Goal: Answer question/provide support: Share knowledge or assist other users

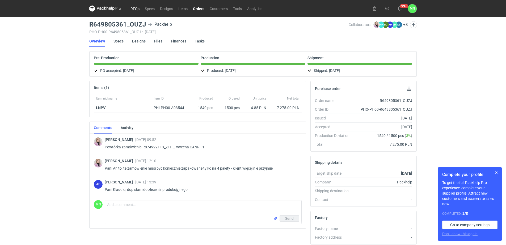
click at [136, 9] on link "RFQs" at bounding box center [135, 8] width 14 height 6
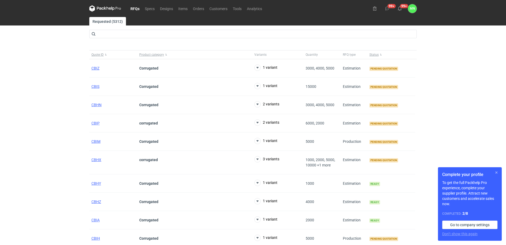
click at [496, 172] on button "button" at bounding box center [496, 173] width 6 height 6
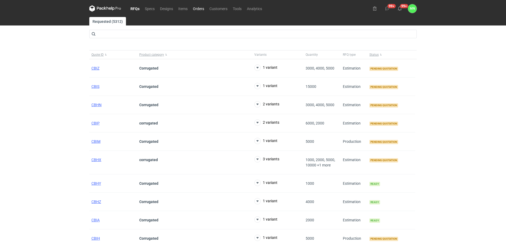
click at [198, 8] on link "Orders" at bounding box center [198, 8] width 16 height 6
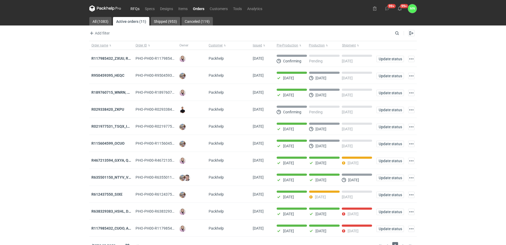
click at [137, 6] on link "RFQs" at bounding box center [135, 8] width 14 height 6
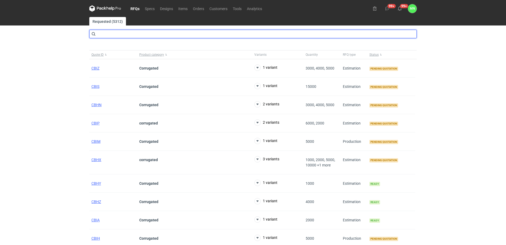
click at [106, 37] on input "text" at bounding box center [252, 34] width 327 height 9
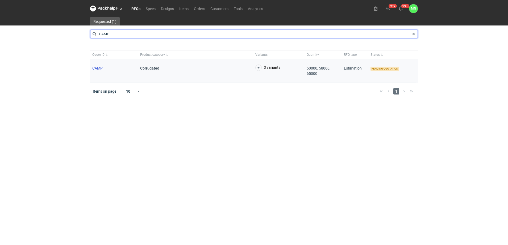
type input "CAMP"
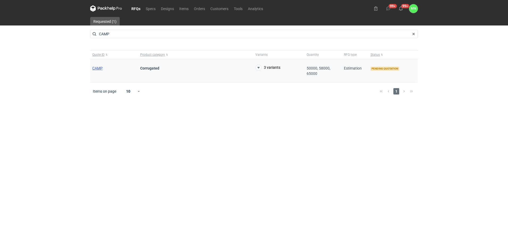
click at [101, 66] on span "CAMP" at bounding box center [97, 68] width 10 height 4
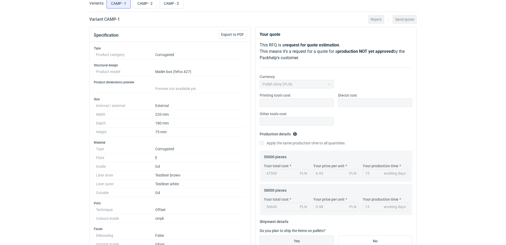
scroll to position [33, 0]
click at [178, 5] on input "CAMP - 3" at bounding box center [171, 4] width 24 height 10
radio input "true"
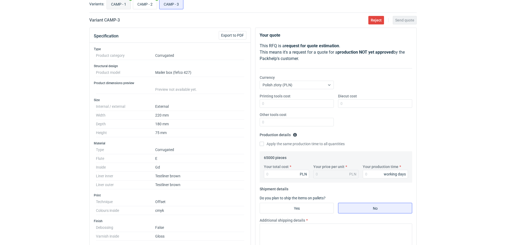
click at [122, 3] on input "CAMP - 1" at bounding box center [119, 4] width 24 height 10
radio input "true"
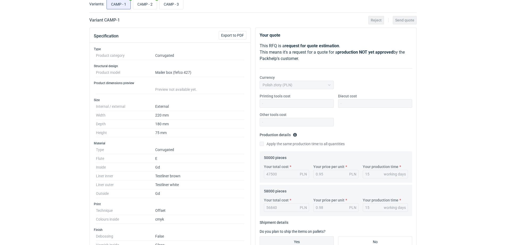
click at [196, 1] on div "CAMP - 1 CAMP - 2 CAMP - 3" at bounding box center [261, 4] width 311 height 13
click at [154, 4] on input "CAMP - 2" at bounding box center [145, 4] width 24 height 10
radio input "true"
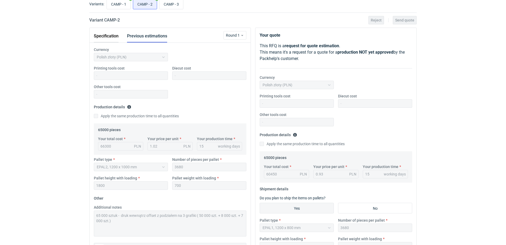
click at [108, 36] on button "Specification" at bounding box center [106, 36] width 25 height 13
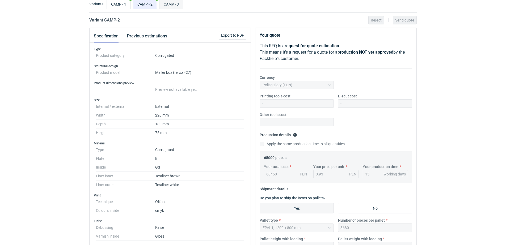
click at [178, 5] on input "CAMP - 3" at bounding box center [171, 4] width 24 height 10
radio input "true"
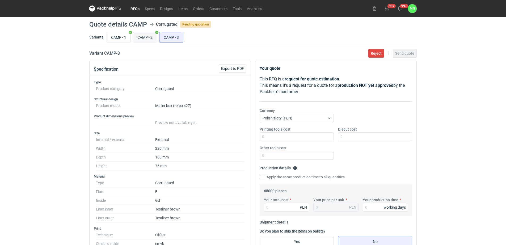
click at [140, 36] on input "CAMP - 2" at bounding box center [145, 37] width 24 height 10
radio input "true"
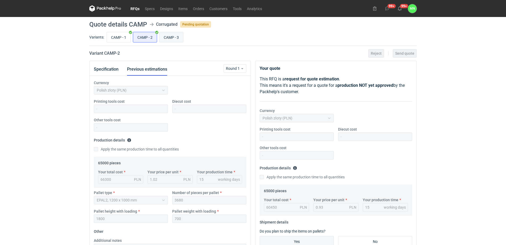
click at [171, 37] on input "CAMP - 3" at bounding box center [171, 37] width 24 height 10
radio input "true"
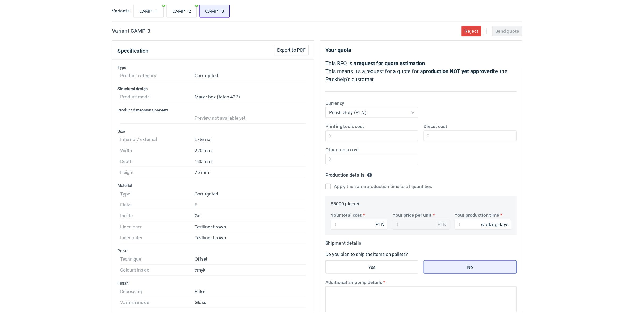
scroll to position [33, 0]
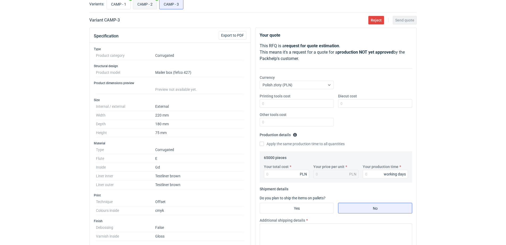
click at [139, 2] on input "CAMP - 2" at bounding box center [145, 4] width 24 height 10
radio input "true"
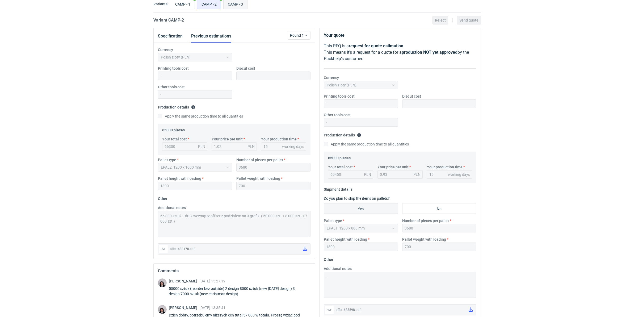
click at [230, 3] on input "CAMP - 3" at bounding box center [235, 4] width 24 height 10
radio input "true"
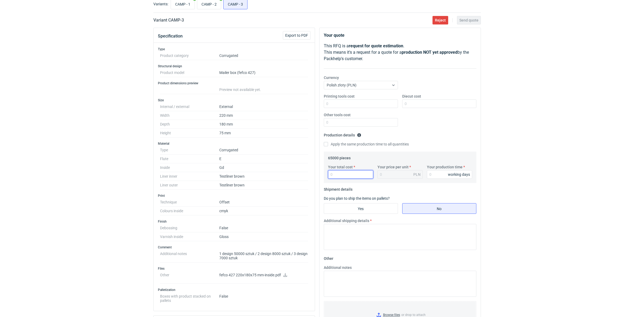
click at [344, 176] on input "Your total cost" at bounding box center [350, 174] width 45 height 9
type input "58500"
type input "0.9"
type input "58500"
click at [445, 172] on input "Your production time" at bounding box center [449, 174] width 45 height 9
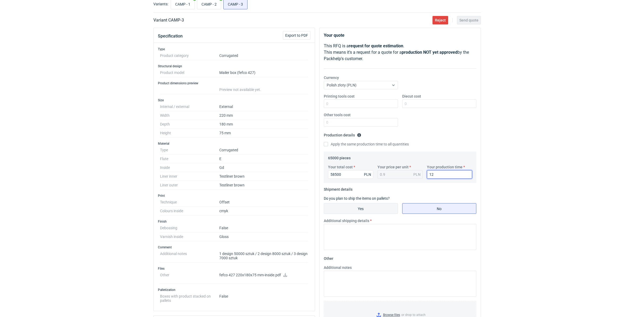
type input "12"
click at [387, 205] on input "Yes" at bounding box center [361, 208] width 74 height 10
radio input "true"
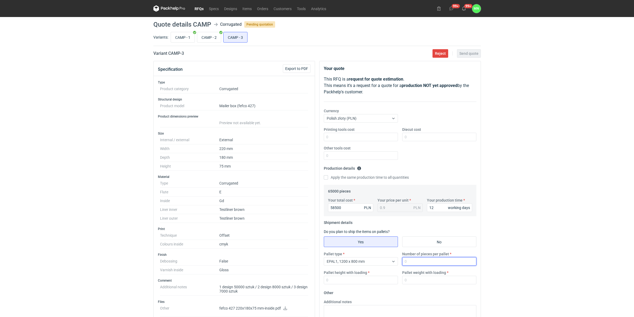
click at [411, 245] on input "Number of pieces per pallet" at bounding box center [439, 261] width 74 height 9
type input "3680"
click at [359, 245] on input "Pallet height with loading" at bounding box center [361, 280] width 74 height 9
type input "1800"
click at [442, 245] on input "Pallet weight with loading" at bounding box center [439, 280] width 74 height 9
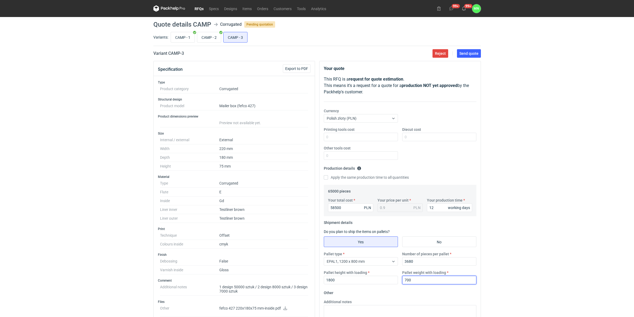
type input "700"
click at [496, 241] on div "RFQs Specs Designs Items Orders Customers Tools Analytics 99+ 99+ MN [PERSON_NA…" at bounding box center [317, 158] width 634 height 317
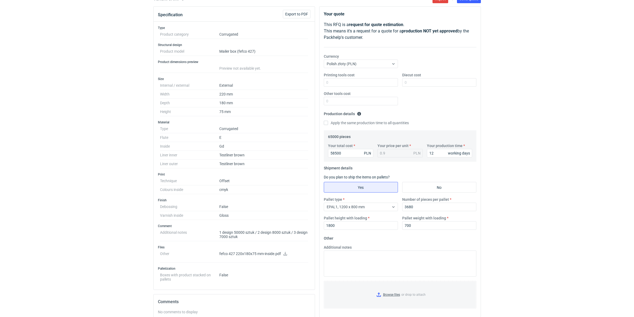
scroll to position [66, 0]
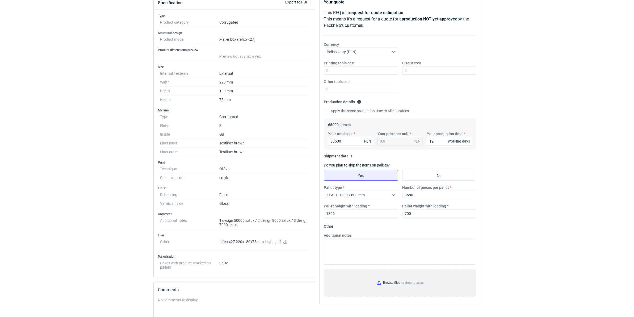
click at [385, 245] on input "Browse files or drop to attach" at bounding box center [399, 282] width 151 height 27
click at [507, 238] on div "RFQs Specs Designs Items Orders Customers Tools Analytics 99+ 99+ MN [PERSON_NA…" at bounding box center [317, 92] width 634 height 317
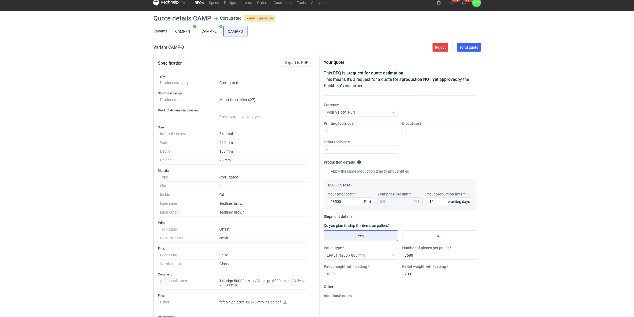
scroll to position [0, 0]
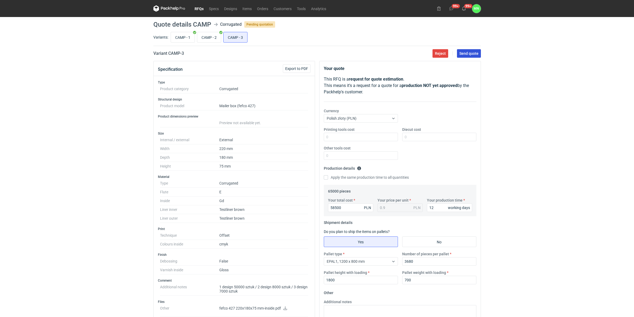
click at [467, 54] on span "Send quote" at bounding box center [468, 54] width 19 height 4
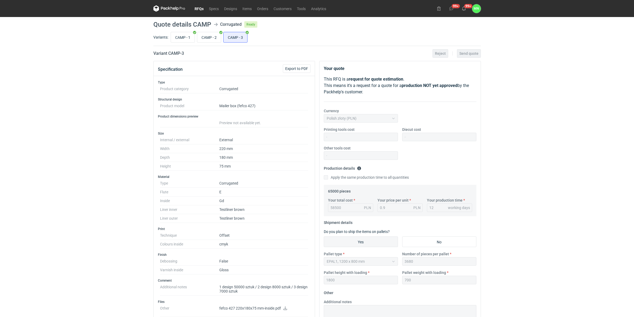
click at [197, 8] on link "RFQs" at bounding box center [199, 8] width 14 height 6
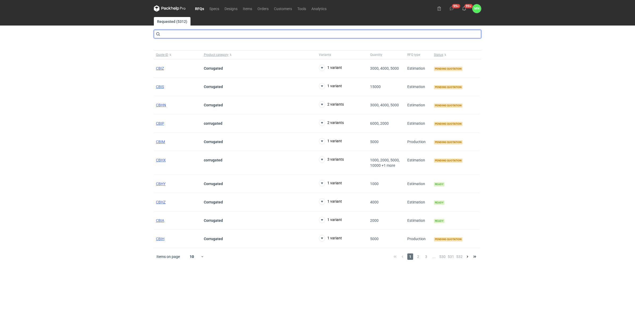
click at [204, 32] on input "text" at bounding box center [317, 34] width 327 height 9
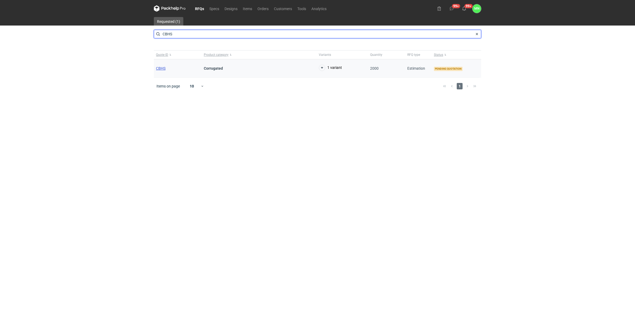
type input "CBHS"
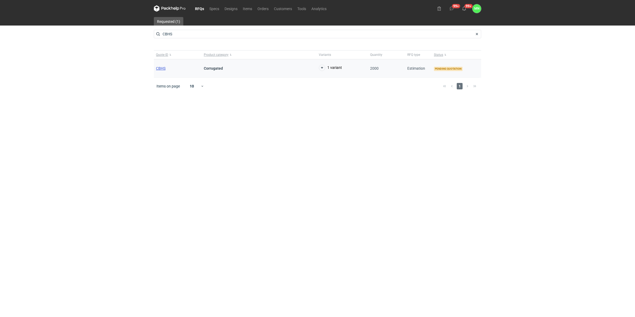
click at [163, 69] on span "CBHS" at bounding box center [161, 68] width 10 height 4
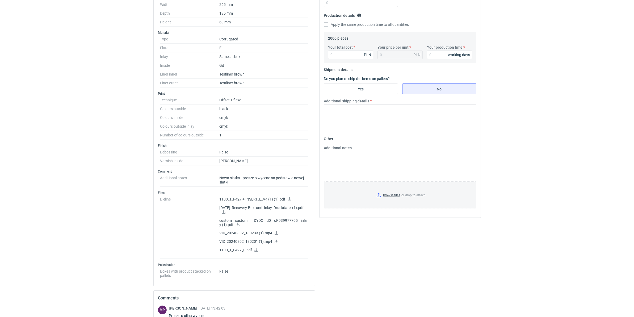
scroll to position [166, 0]
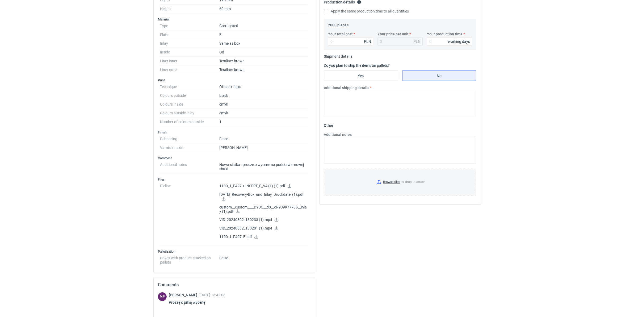
click at [290, 187] on icon at bounding box center [289, 186] width 4 height 4
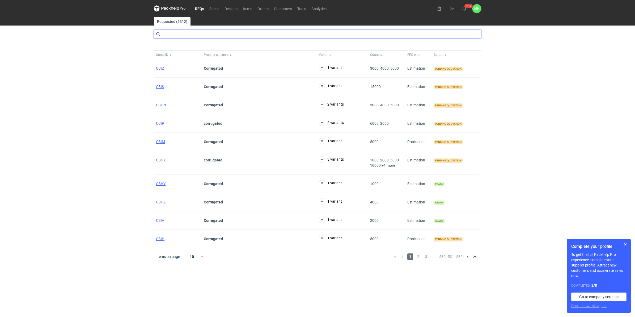
click at [185, 37] on input "text" at bounding box center [317, 34] width 327 height 9
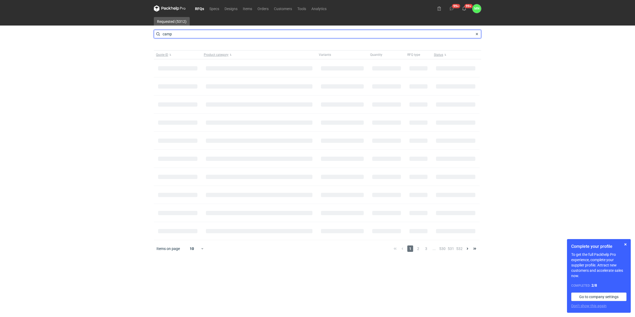
type input "camp"
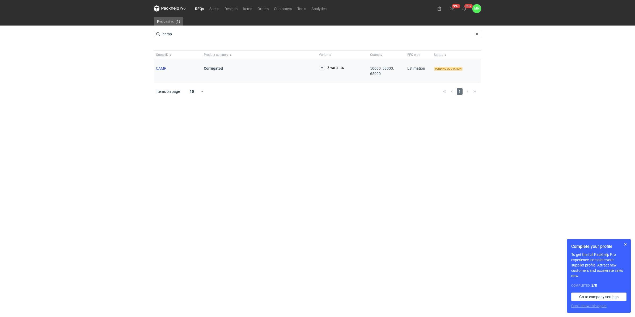
click at [162, 67] on span "CAMP" at bounding box center [161, 68] width 10 height 4
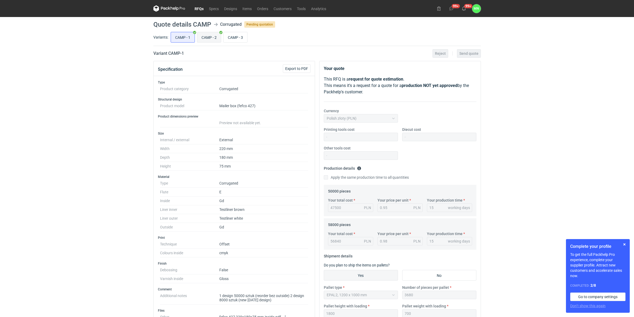
click at [209, 39] on input "CAMP - 2" at bounding box center [209, 37] width 24 height 10
radio input "true"
